Goal: Browse casually

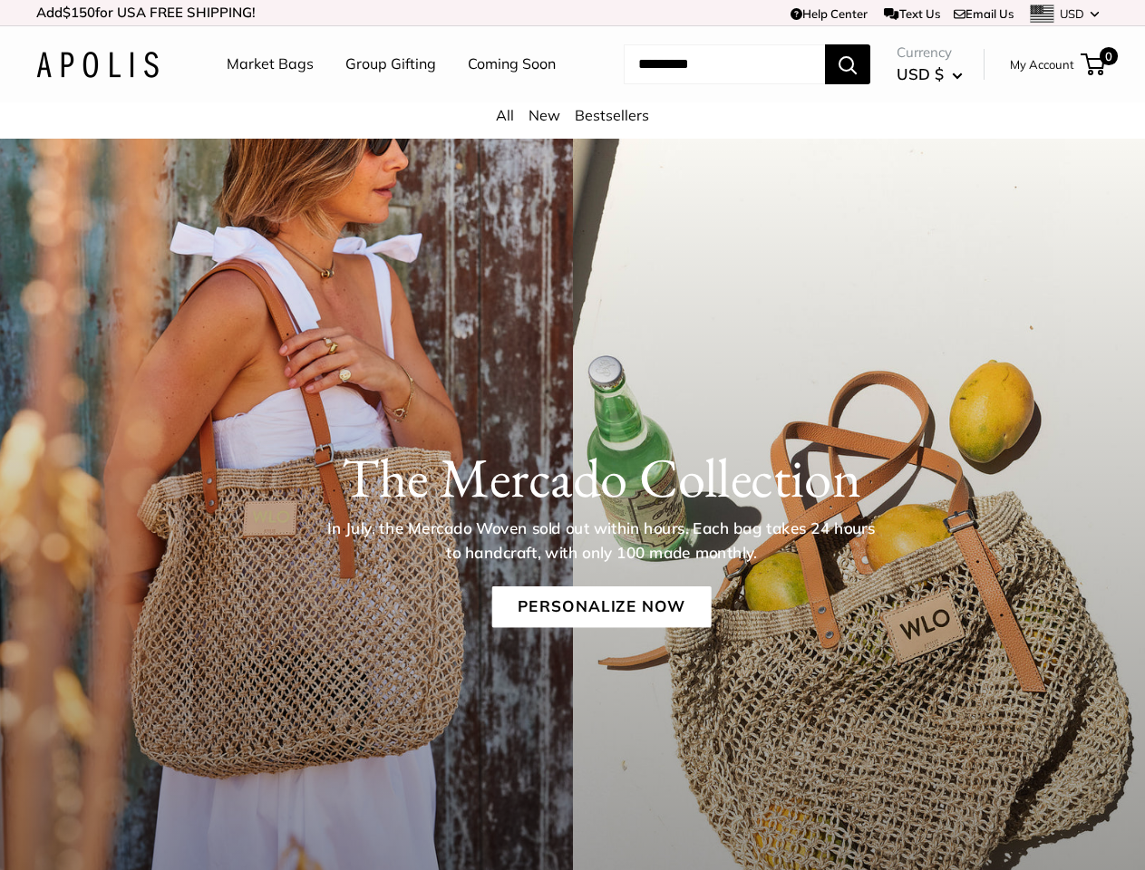
click at [572, 435] on div "The [PERSON_NAME] Collection In July, the [PERSON_NAME] Woven sold out within h…" at bounding box center [572, 524] width 1145 height 251
click at [572, 13] on td "Help Center Text Us Email Us *** *** *** *** *** *** *** *** *** *** *** USD US…" at bounding box center [791, 12] width 635 height 25
click at [572, 93] on nav "Market Bags Group Gifting Coming Soon" at bounding box center [406, 64] width 433 height 58
click at [385, 93] on ul "Market Bags Group Gifting Coming Soon" at bounding box center [407, 64] width 361 height 58
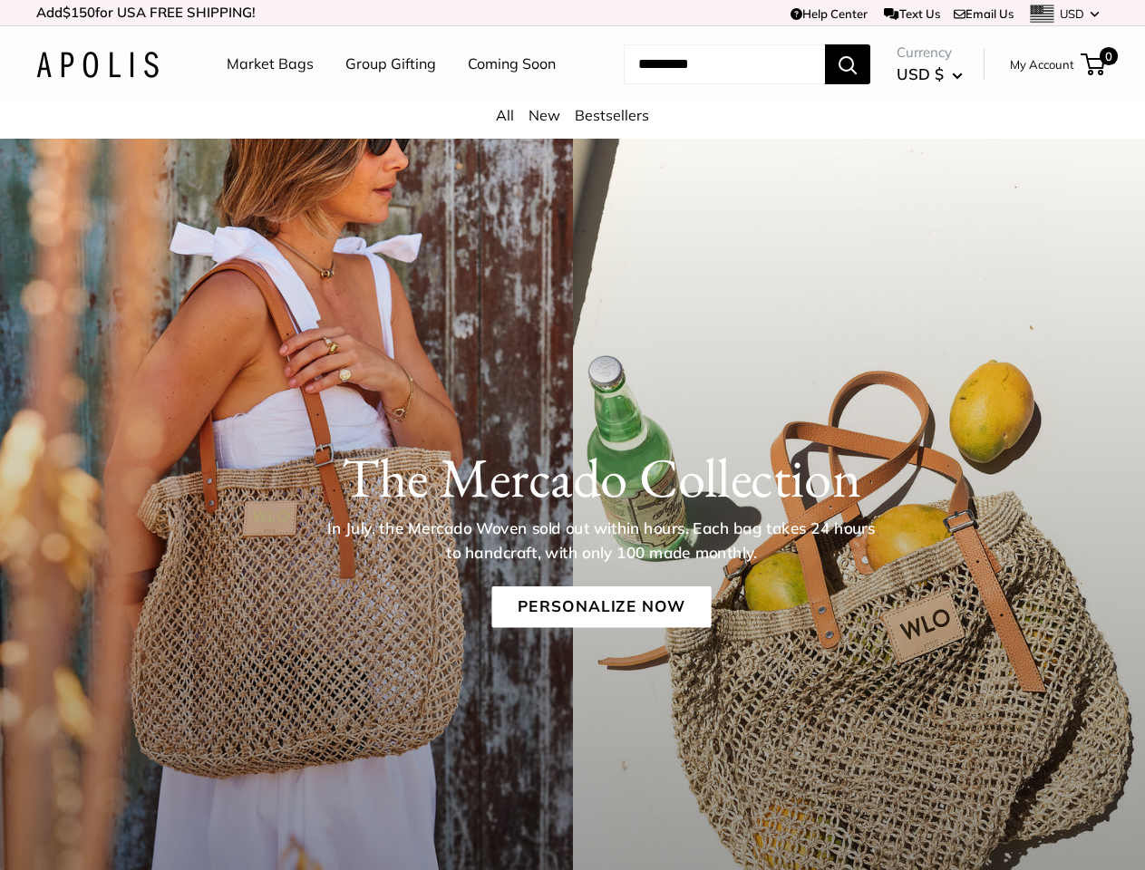
click at [703, 84] on input "Search..." at bounding box center [724, 64] width 201 height 40
click at [572, 510] on h1 "The Mercado Collection" at bounding box center [601, 477] width 1019 height 65
